Goal: Task Accomplishment & Management: Manage account settings

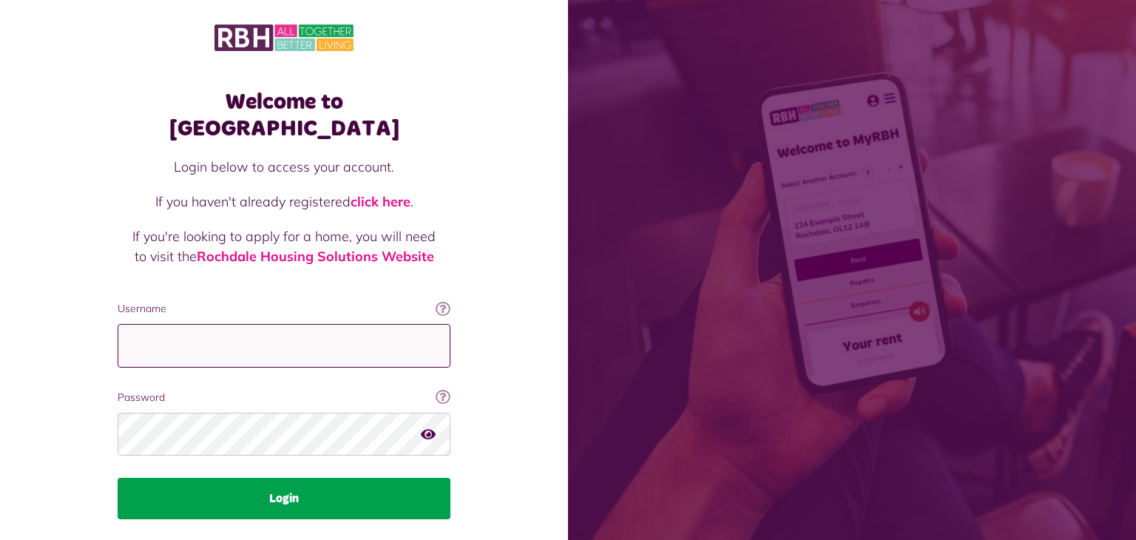
type input "**********"
click at [294, 478] on button "Login" at bounding box center [284, 498] width 333 height 41
click at [302, 478] on button "Login" at bounding box center [284, 498] width 333 height 41
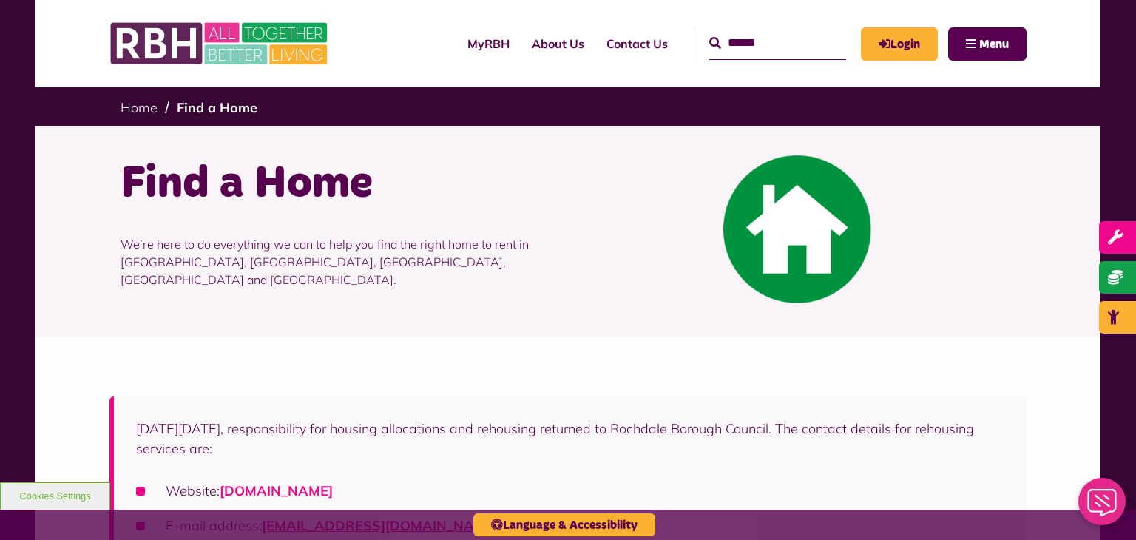
click at [333, 489] on link "[DOMAIN_NAME]" at bounding box center [276, 490] width 113 height 17
